Goal: Go to known website: Access a specific website the user already knows

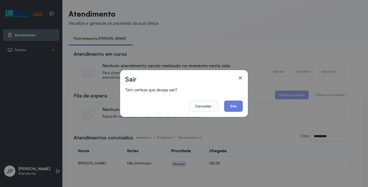
click at [221, 105] on footer "Cancelar Sim" at bounding box center [184, 102] width 118 height 18
click at [223, 105] on footer "Cancelar Sim" at bounding box center [184, 102] width 118 height 18
click at [227, 106] on button "Sim" at bounding box center [233, 105] width 19 height 11
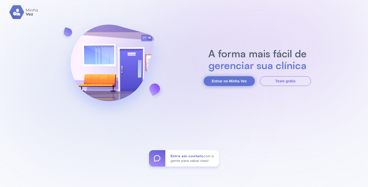
click at [222, 83] on button "Entrar no Minha Vez" at bounding box center [229, 81] width 51 height 10
